Goal: Information Seeking & Learning: Learn about a topic

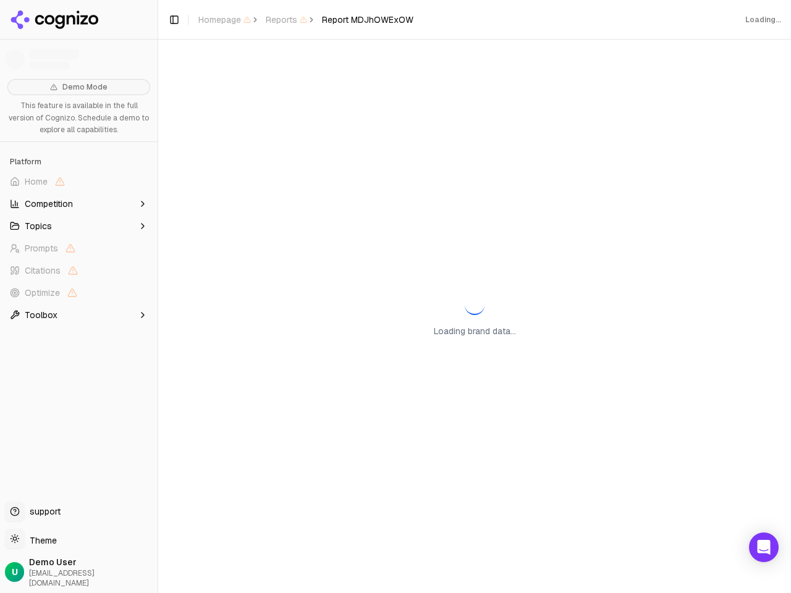
click at [78, 182] on span "Home" at bounding box center [79, 182] width 148 height 20
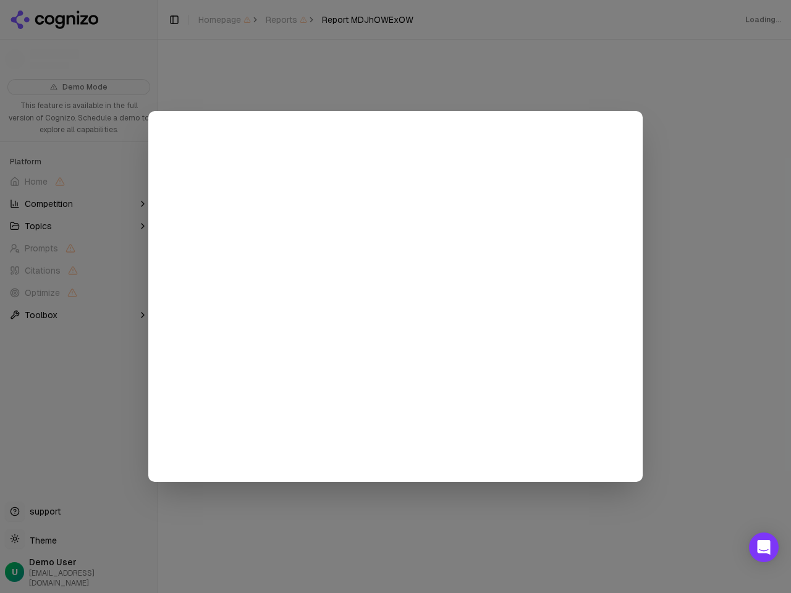
click at [78, 204] on div at bounding box center [395, 296] width 791 height 593
click at [78, 226] on button "Topics" at bounding box center [79, 226] width 148 height 20
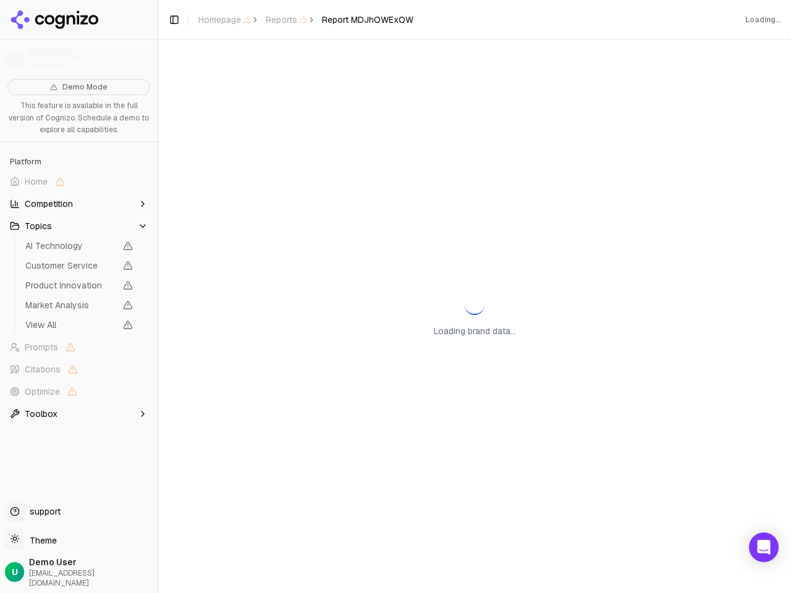
click at [78, 248] on span "AI Technology" at bounding box center [70, 246] width 90 height 12
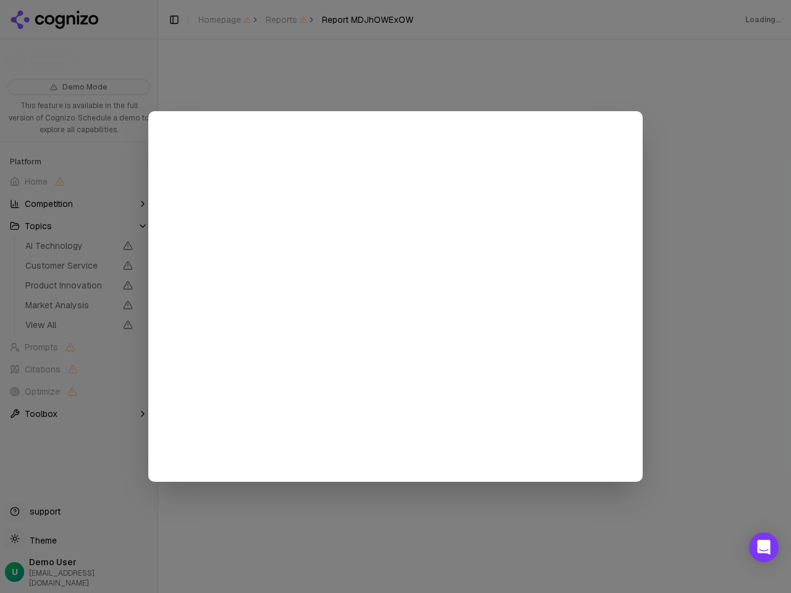
click at [78, 271] on div at bounding box center [395, 296] width 791 height 593
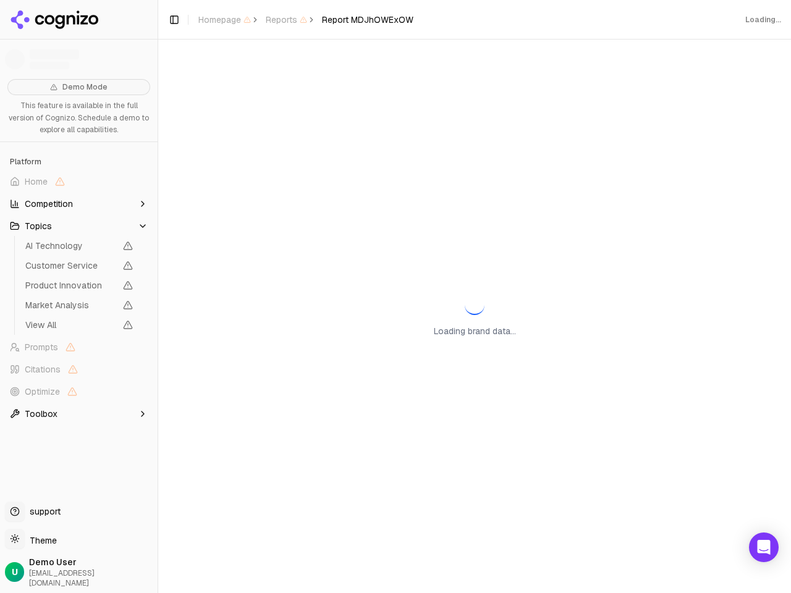
click at [78, 293] on span "Product Innovation" at bounding box center [78, 285] width 117 height 17
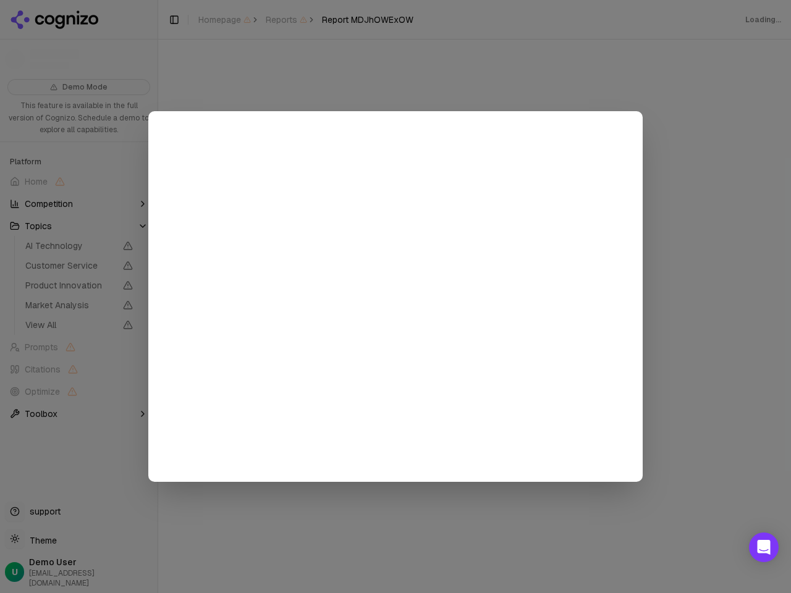
click at [78, 315] on div at bounding box center [395, 296] width 791 height 593
